Goal: Task Accomplishment & Management: Manage account settings

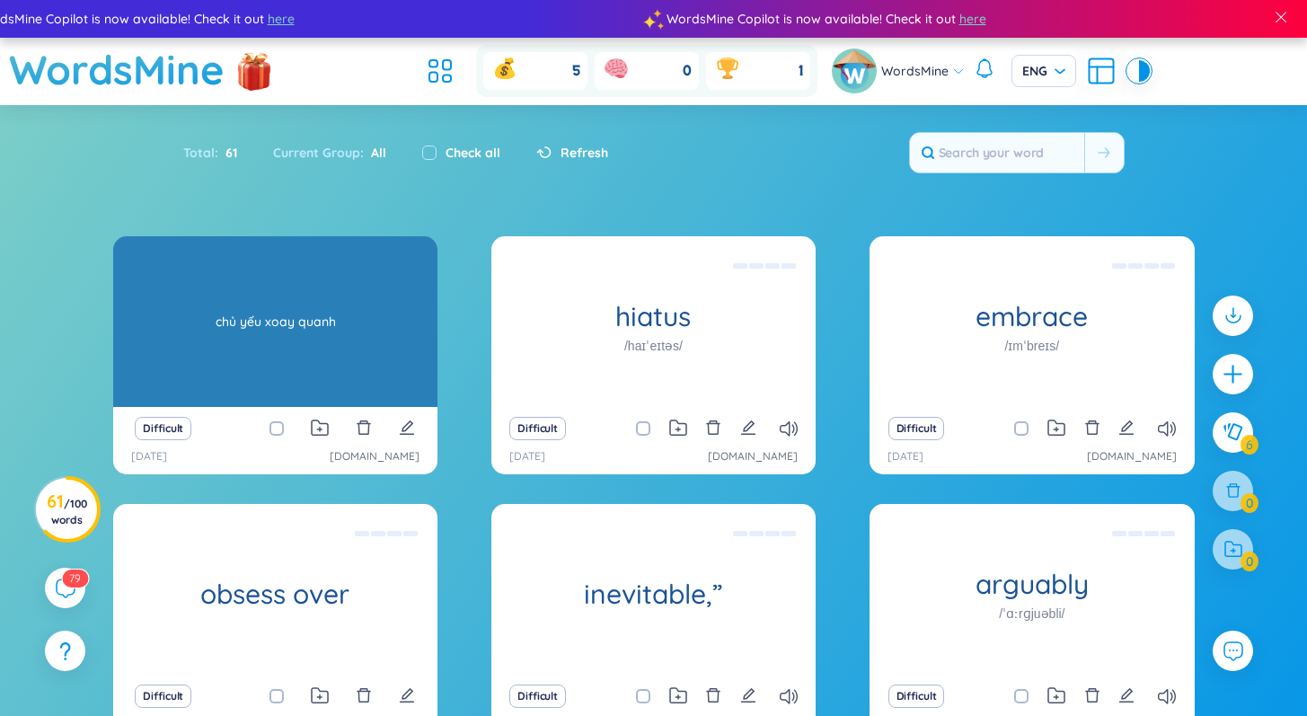
click at [266, 353] on div "chủ yếu xoay quanh" at bounding box center [275, 322] width 306 height 162
click at [286, 332] on div "chủ yếu xoay quanh" at bounding box center [275, 322] width 306 height 162
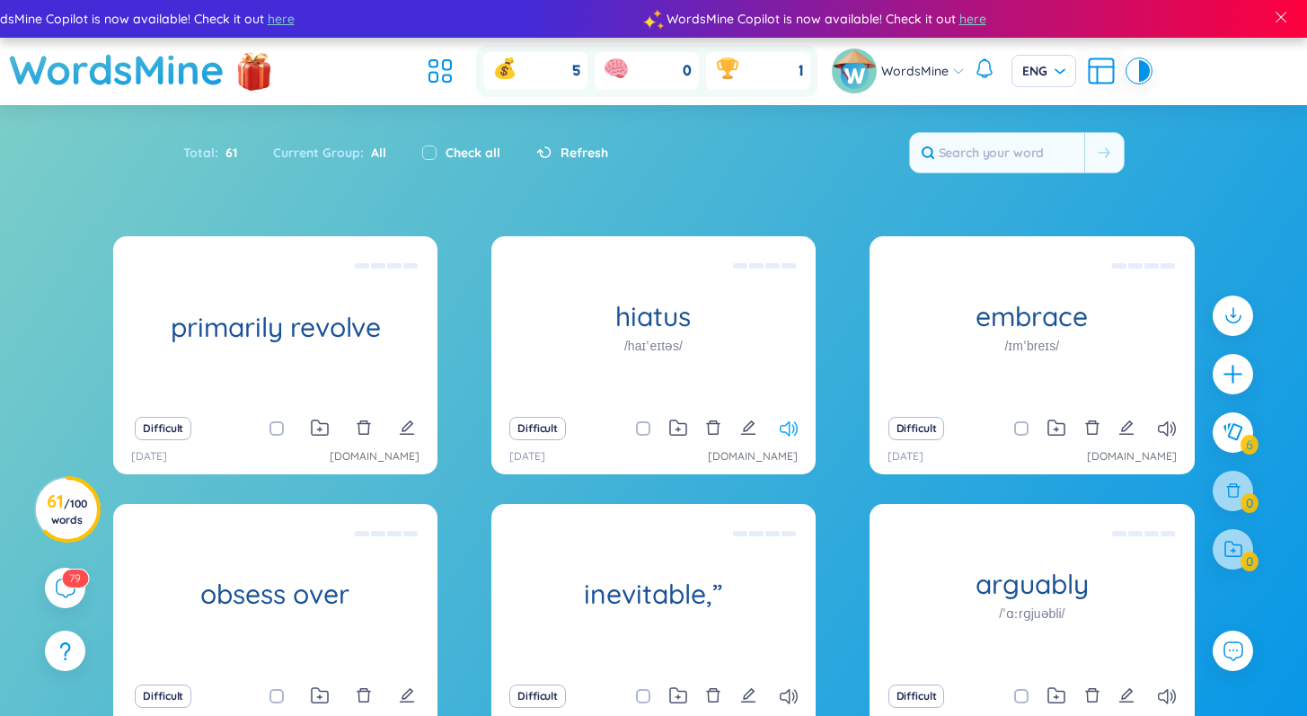
click at [786, 422] on icon at bounding box center [789, 428] width 18 height 15
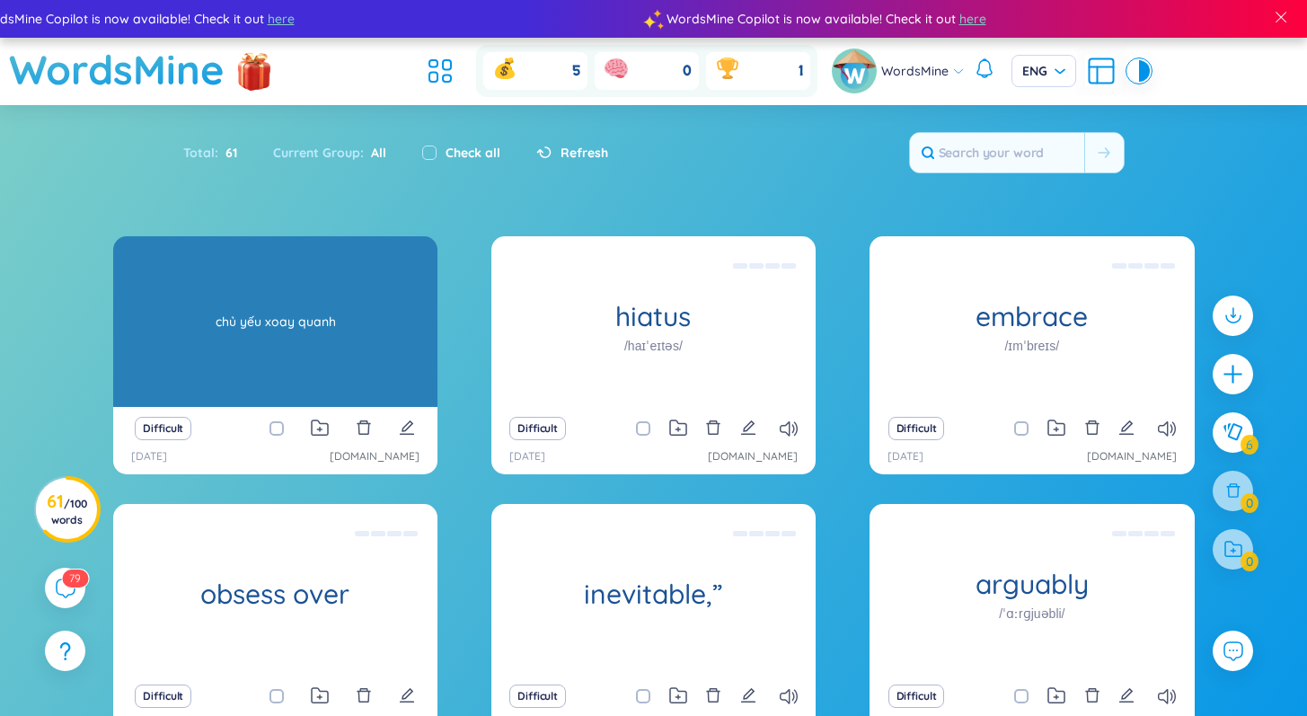
click at [348, 348] on div "chủ yếu xoay quanh" at bounding box center [275, 322] width 306 height 162
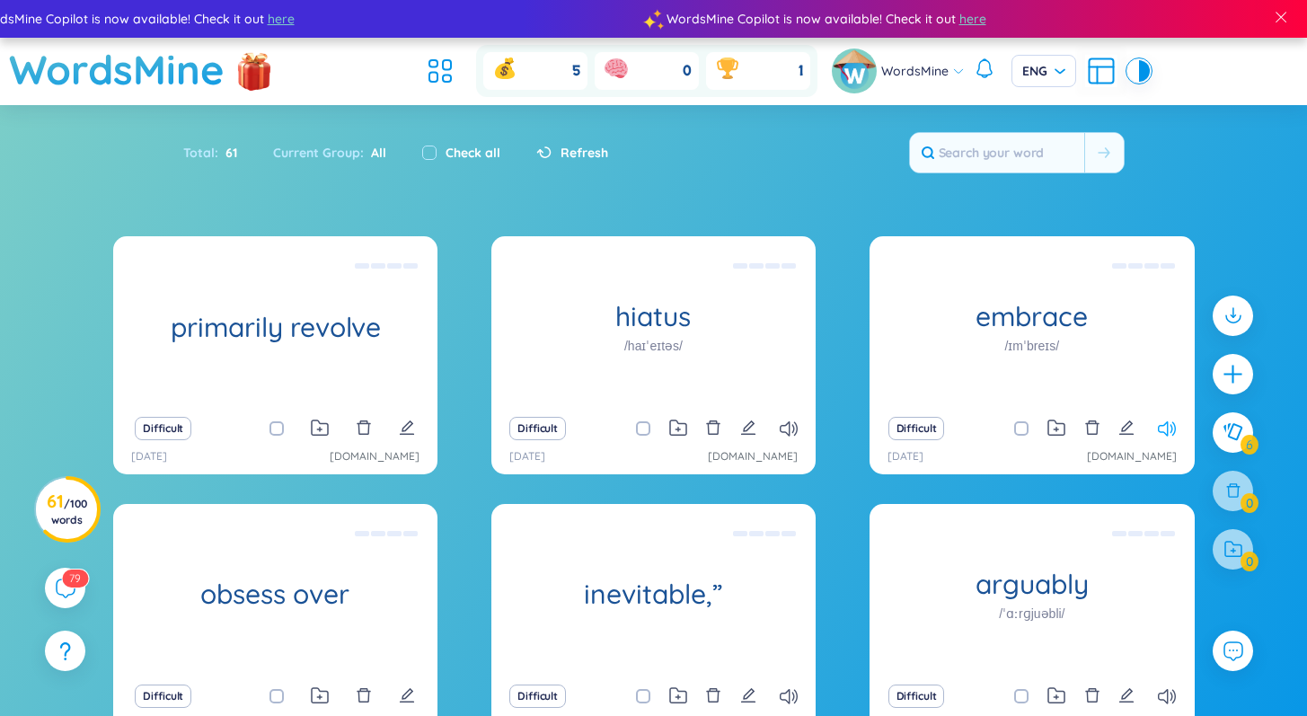
click at [1172, 427] on icon at bounding box center [1167, 428] width 18 height 15
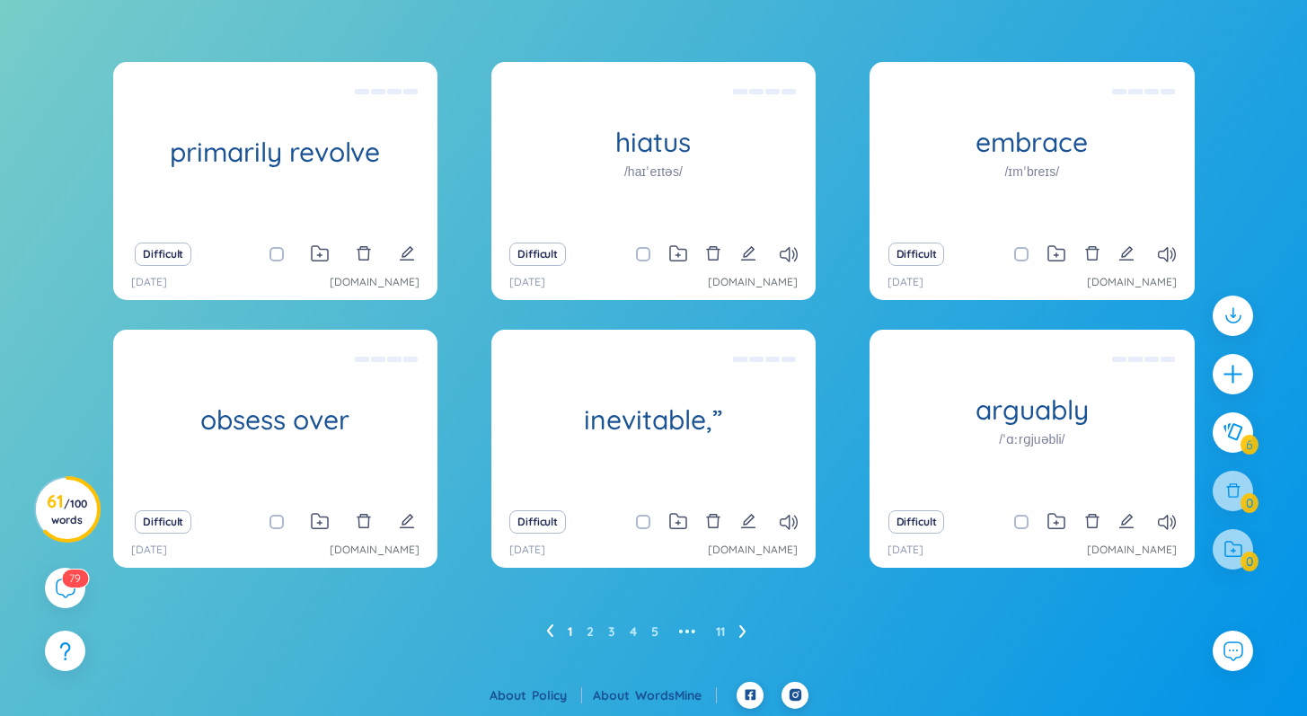
scroll to position [175, 0]
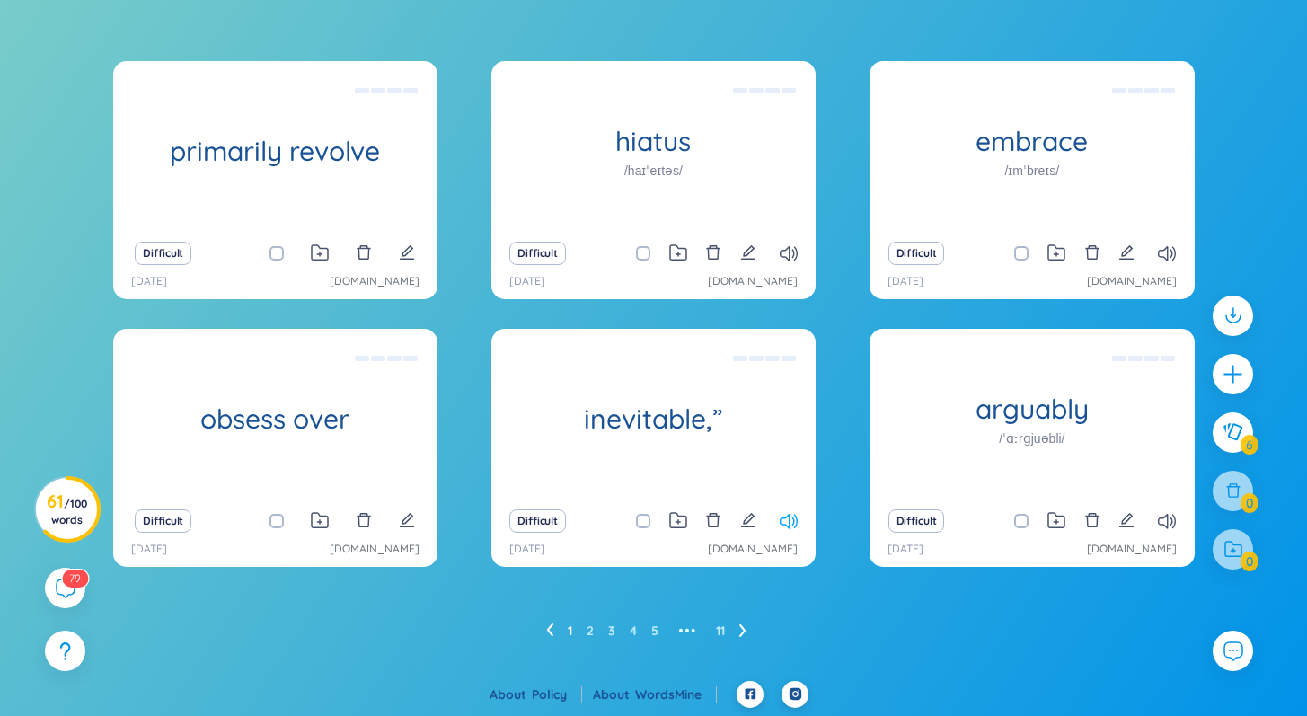
click at [782, 521] on icon at bounding box center [789, 521] width 18 height 15
click at [793, 524] on icon at bounding box center [789, 521] width 18 height 15
click at [1154, 547] on link "[DOMAIN_NAME]" at bounding box center [1132, 549] width 90 height 17
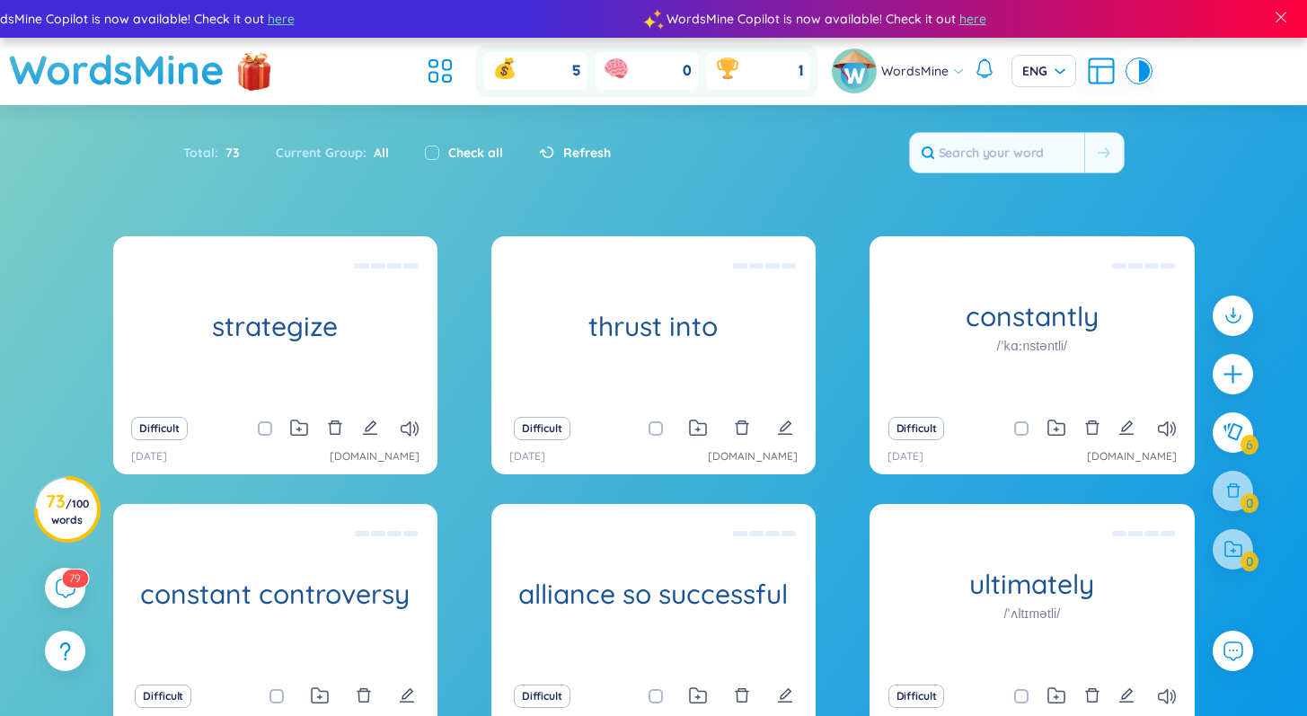
click at [408, 437] on div "Difficult" at bounding box center [275, 428] width 306 height 25
click at [410, 429] on icon at bounding box center [410, 428] width 18 height 15
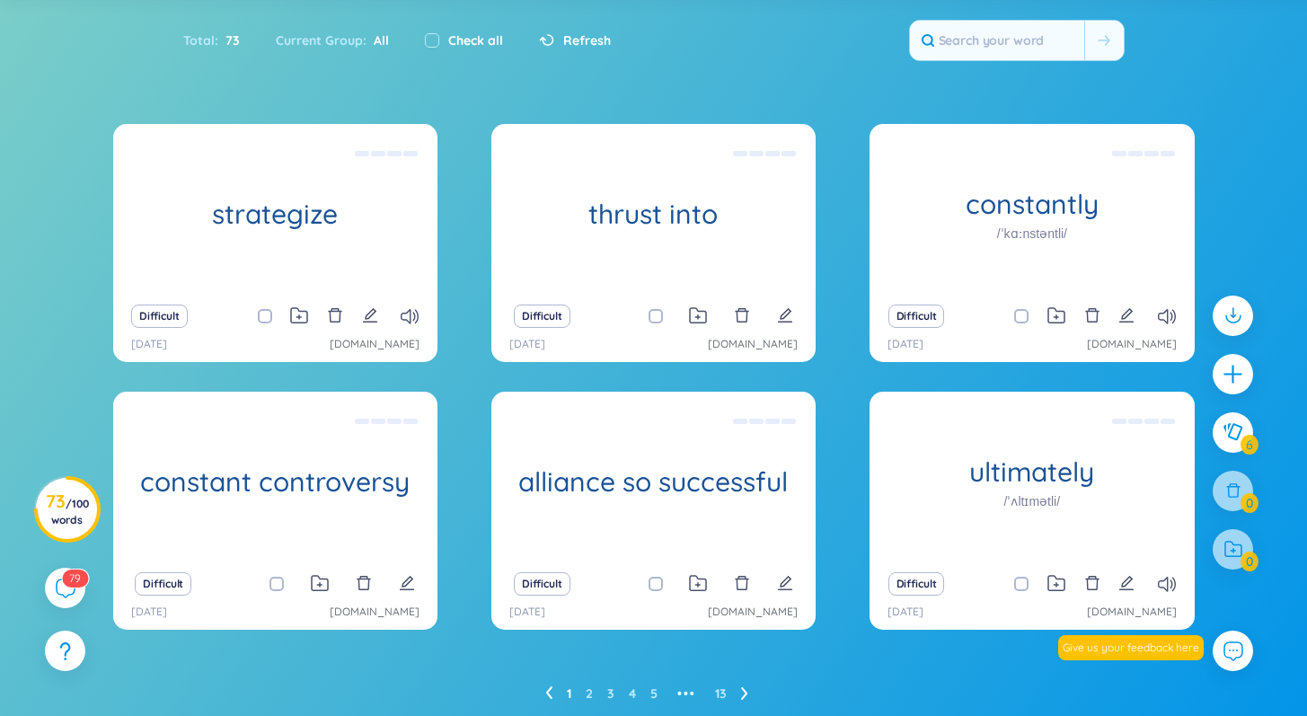
scroll to position [175, 0]
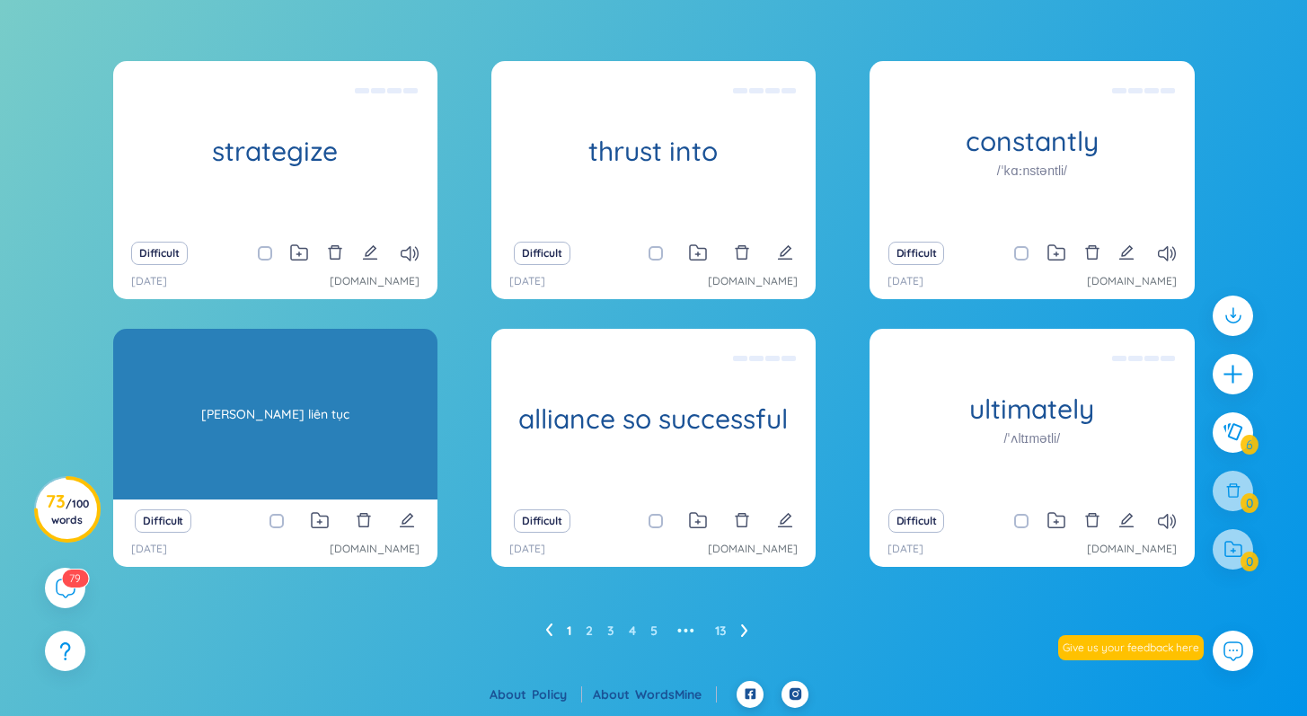
click at [299, 410] on div "constant controversy tranh cãi liên tục" at bounding box center [275, 414] width 324 height 171
click at [374, 421] on div "tranh cãi liên tục" at bounding box center [275, 414] width 306 height 162
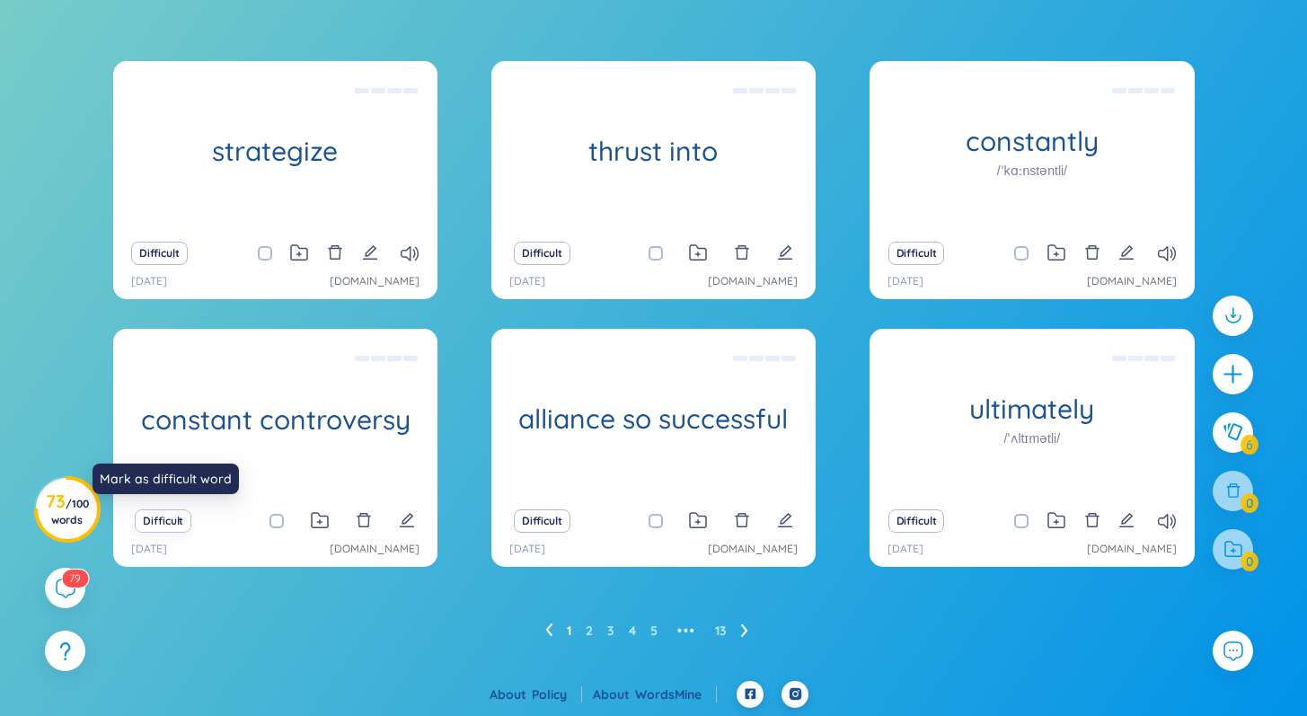
click at [163, 521] on button "Difficult" at bounding box center [163, 520] width 57 height 23
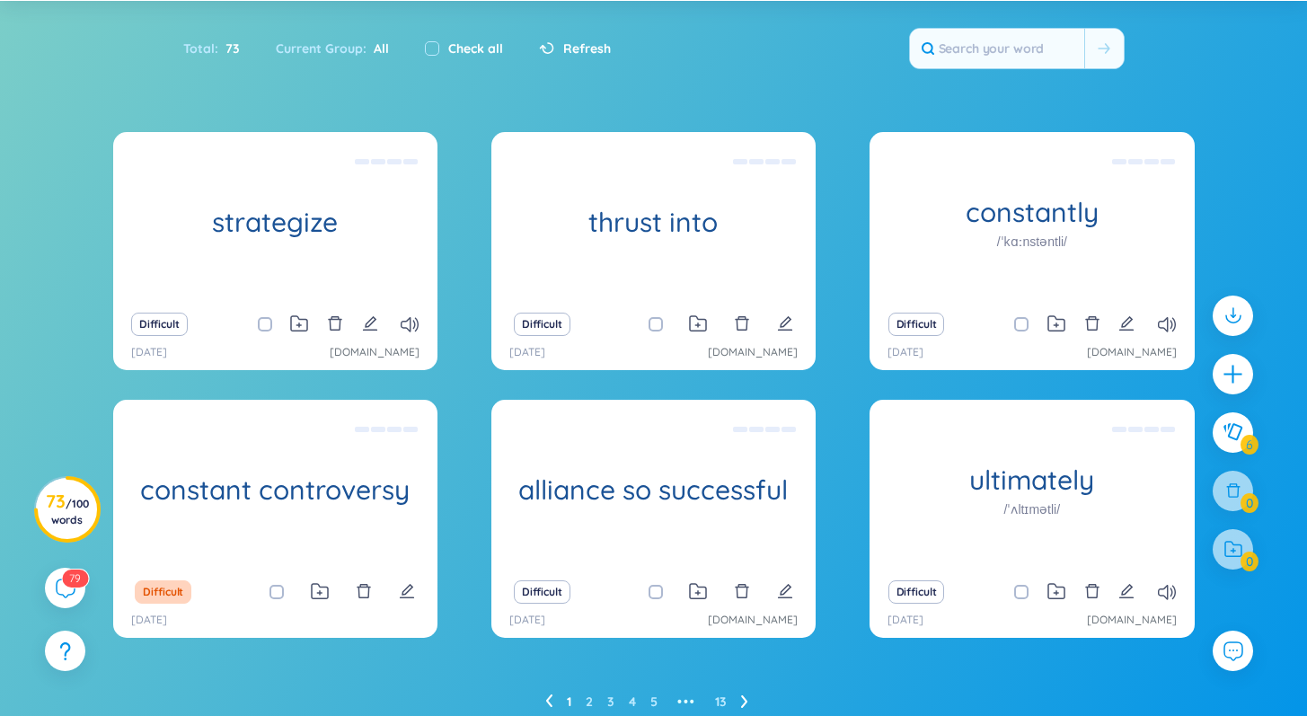
scroll to position [0, 0]
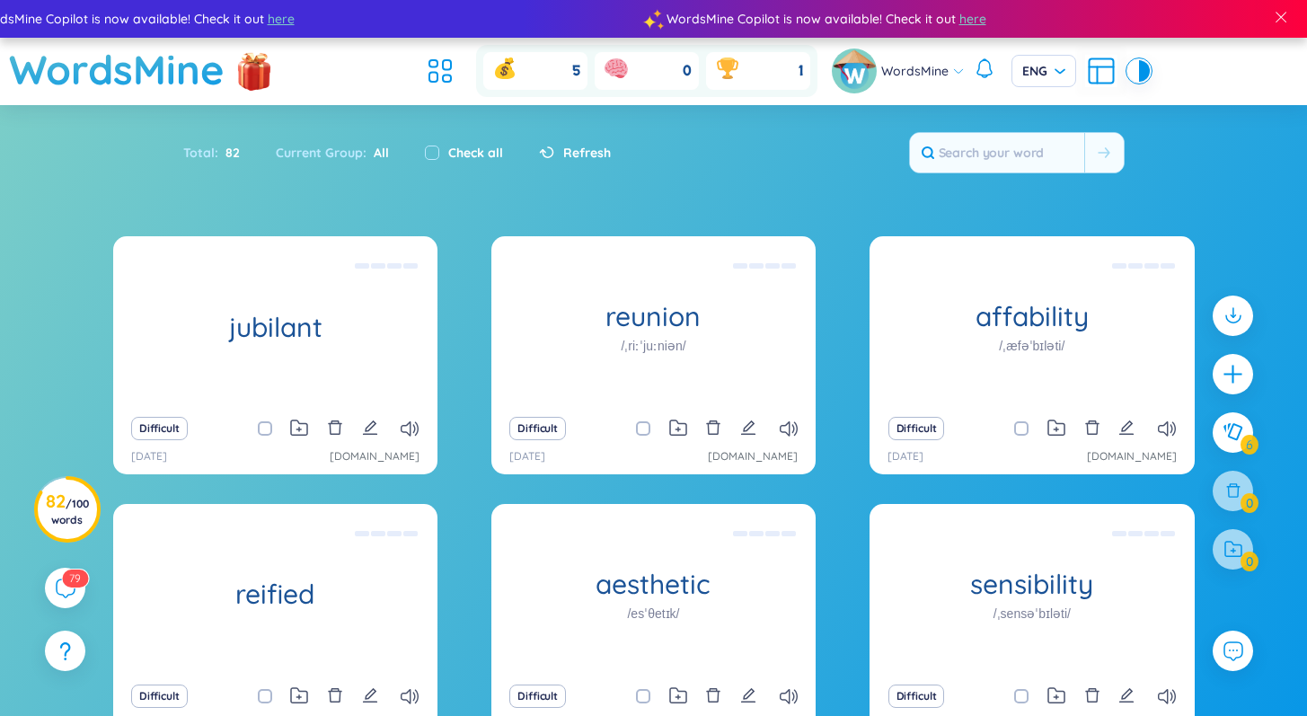
click at [402, 418] on div "Difficult" at bounding box center [275, 428] width 306 height 25
click at [407, 427] on icon at bounding box center [410, 428] width 18 height 15
